Goal: Information Seeking & Learning: Learn about a topic

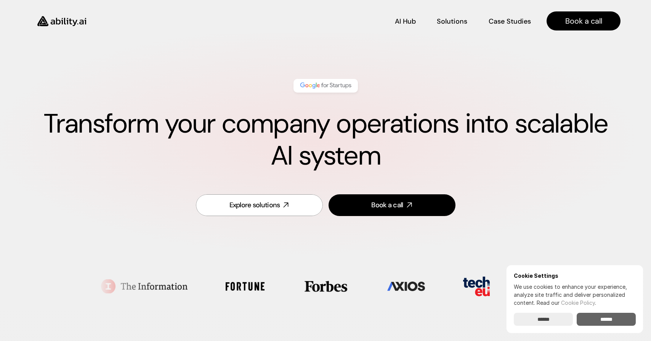
click at [606, 318] on input "******" at bounding box center [606, 319] width 59 height 13
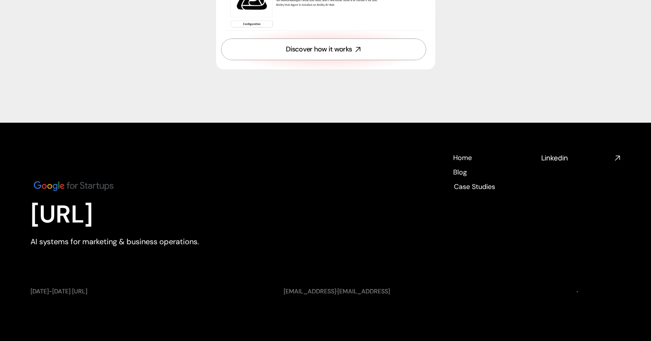
scroll to position [2780, 0]
click at [560, 157] on h4 "Linkedin" at bounding box center [576, 158] width 70 height 10
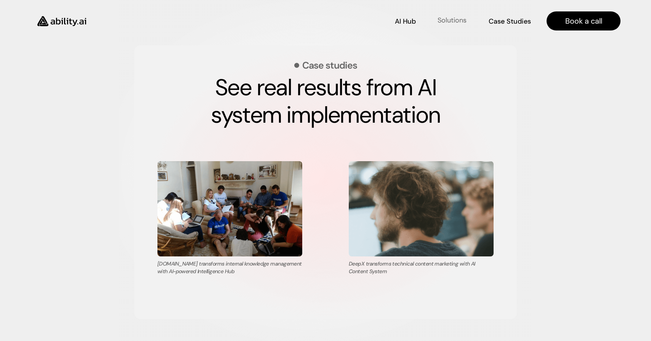
click at [454, 19] on p "Solutions" at bounding box center [452, 21] width 29 height 10
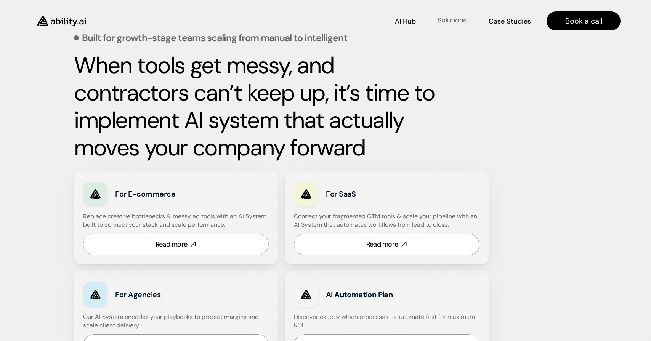
scroll to position [317, 0]
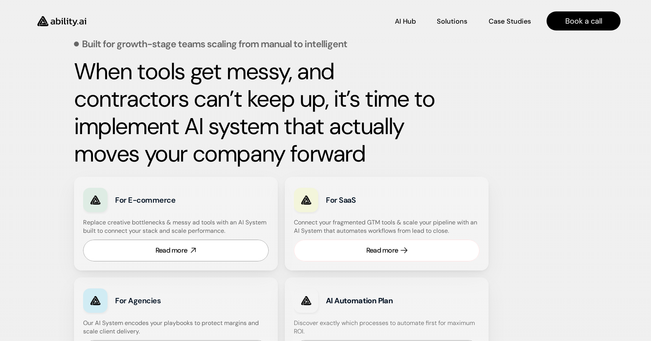
click at [392, 247] on div "Read more" at bounding box center [382, 251] width 32 height 10
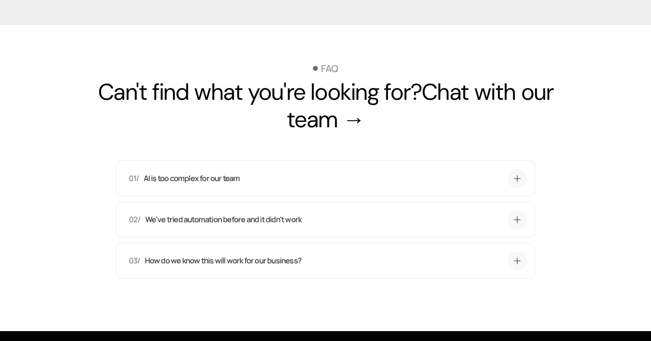
scroll to position [2437, 0]
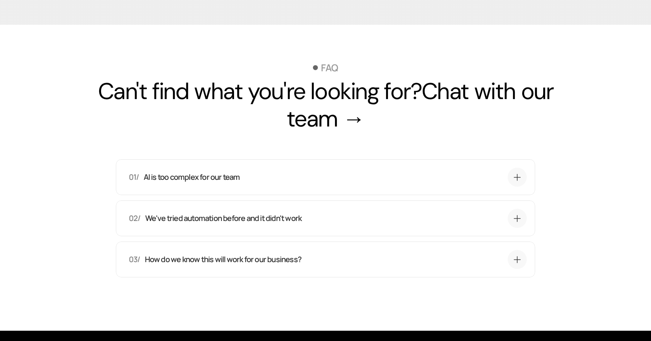
click at [7, 93] on section "FAQ Can't find what you're looking for? Chat with our team → 01/ AI is too comp…" at bounding box center [325, 178] width 651 height 306
